Goal: Information Seeking & Learning: Learn about a topic

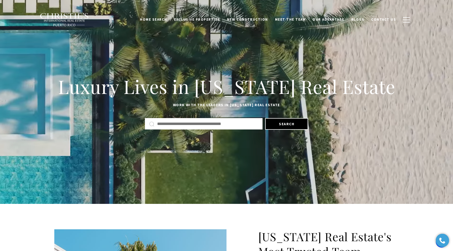
click at [212, 124] on input "Search by Address, City, or Neighborhood" at bounding box center [207, 124] width 101 height 7
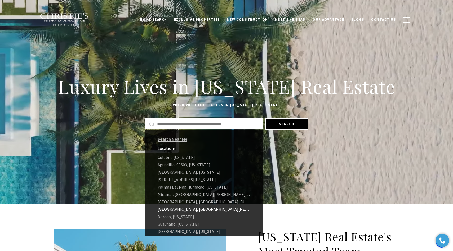
click at [182, 208] on link "[GEOGRAPHIC_DATA], [GEOGRAPHIC_DATA][PERSON_NAME], [US_STATE]" at bounding box center [204, 209] width 118 height 7
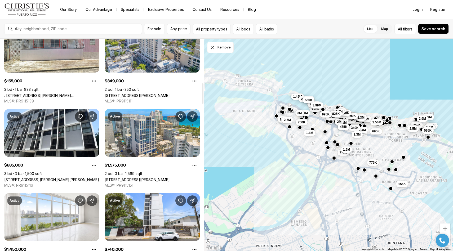
scroll to position [460, 0]
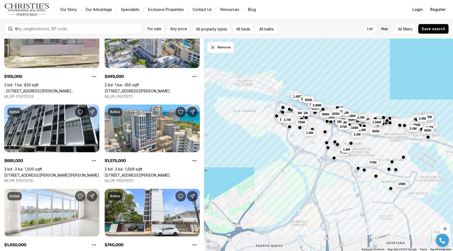
click at [284, 107] on button "button" at bounding box center [283, 107] width 4 height 4
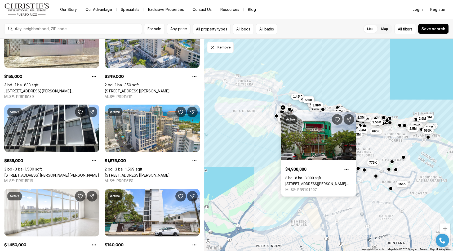
click at [284, 107] on button "button" at bounding box center [283, 107] width 4 height 4
click at [277, 116] on button "button" at bounding box center [276, 115] width 4 height 4
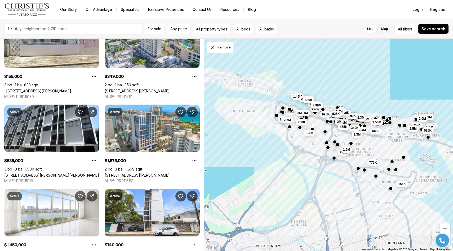
click at [277, 116] on button "button" at bounding box center [276, 115] width 4 height 4
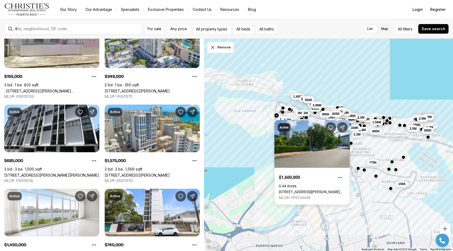
click at [277, 116] on button "button" at bounding box center [276, 115] width 4 height 4
click at [289, 109] on button "button" at bounding box center [289, 109] width 4 height 4
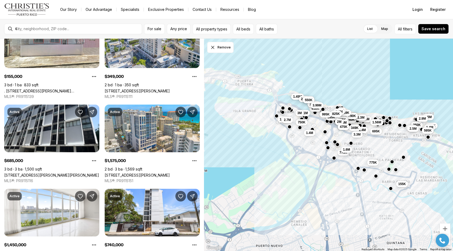
click at [289, 110] on button "button" at bounding box center [289, 109] width 4 height 4
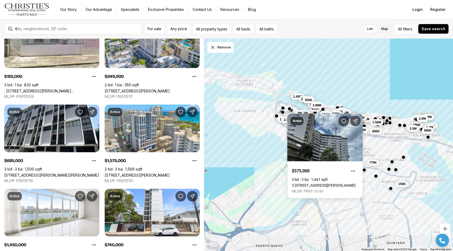
click at [289, 110] on div "Active $575,000 3 bd 2 ba 1,441 sqft 2 CALLE MADRID #9E, SAN JUAN PR, 00907 MLS…" at bounding box center [326, 153] width 76 height 89
